Goal: Submit feedback/report problem

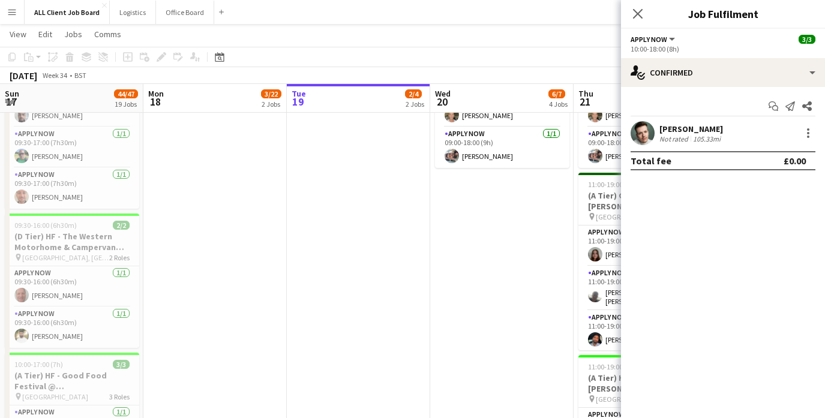
scroll to position [0, 487]
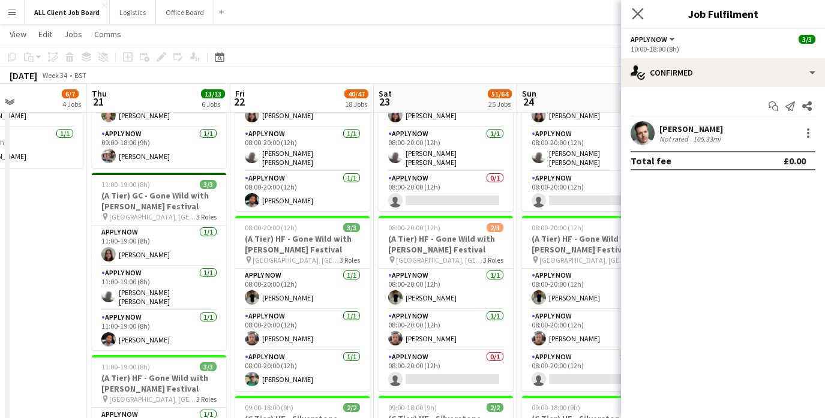
click at [645, 11] on app-icon "Close pop-in" at bounding box center [638, 13] width 17 height 17
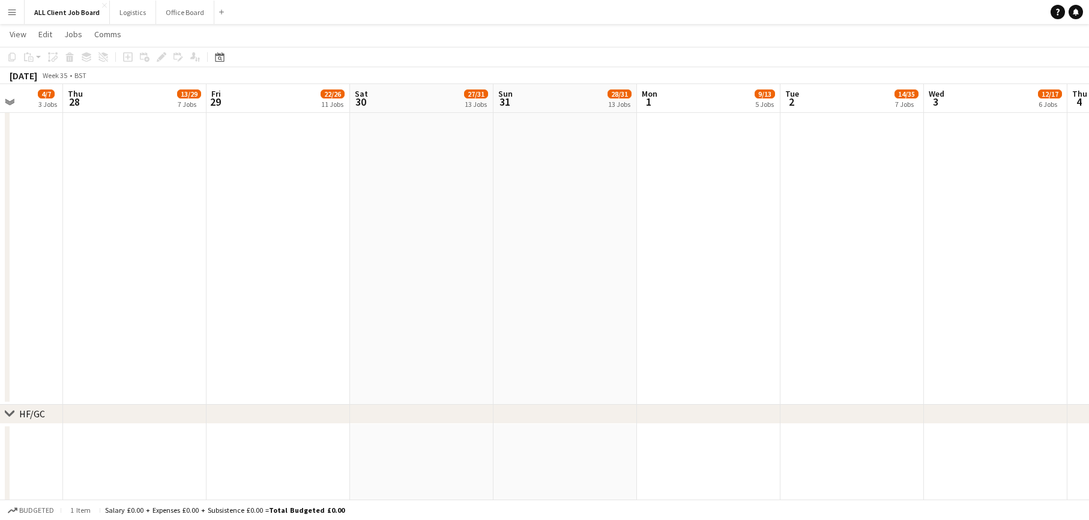
scroll to position [5369, 0]
